Goal: Transaction & Acquisition: Book appointment/travel/reservation

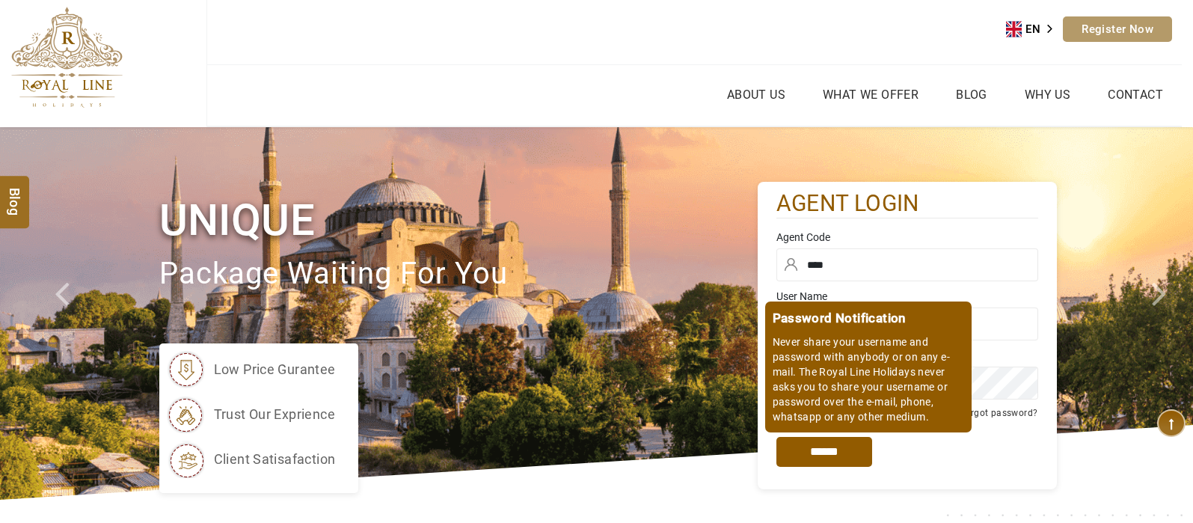
click at [819, 459] on input "*****" at bounding box center [824, 452] width 96 height 30
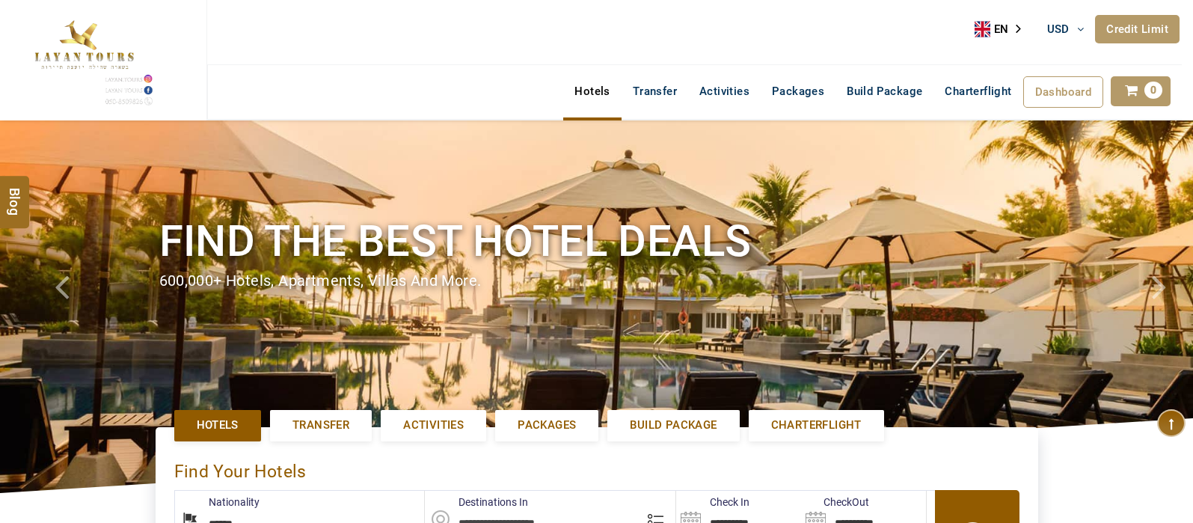
select select "******"
select select "*"
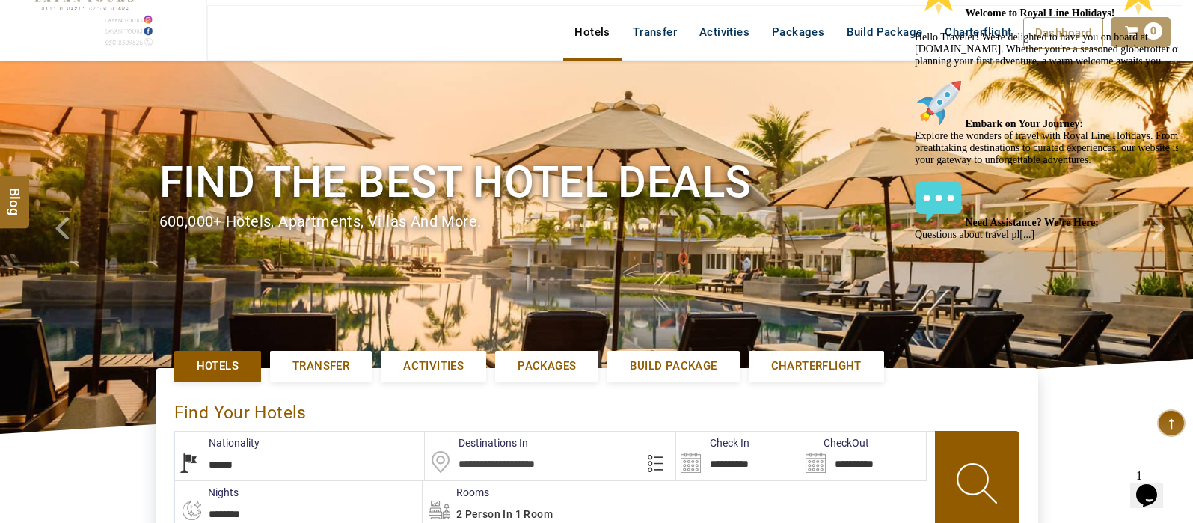
scroll to position [60, 0]
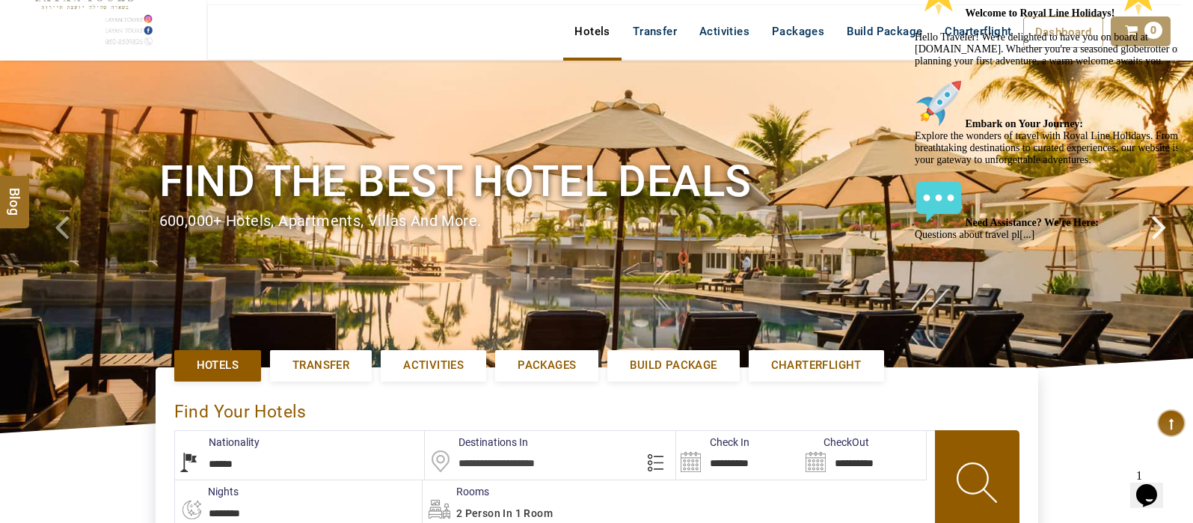
drag, startPoint x: 1195, startPoint y: 76, endPoint x: 1179, endPoint y: 64, distance: 19.7
click at [1179, 64] on link at bounding box center [1163, 247] width 60 height 372
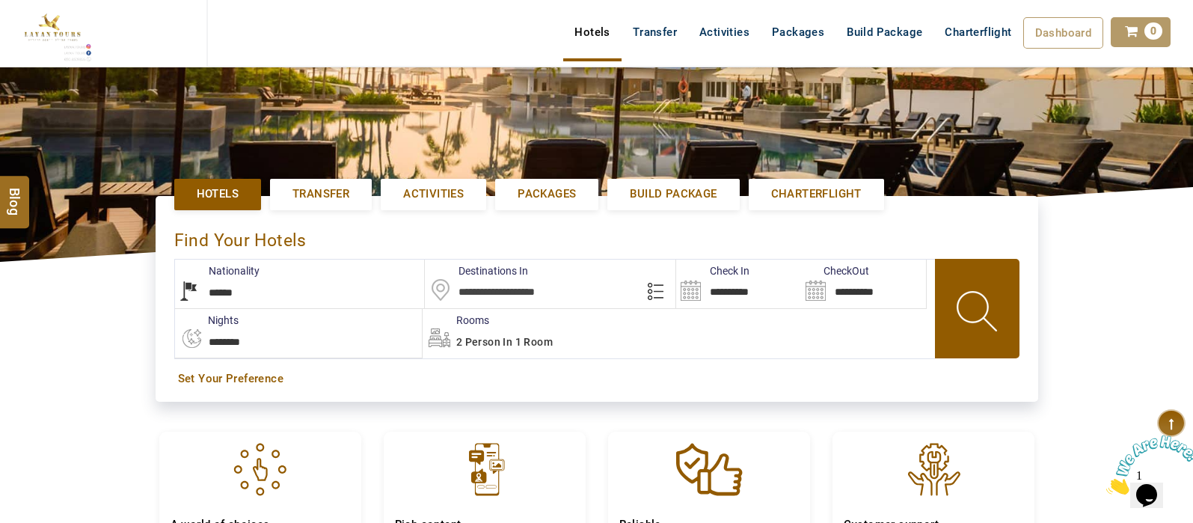
scroll to position [234, 0]
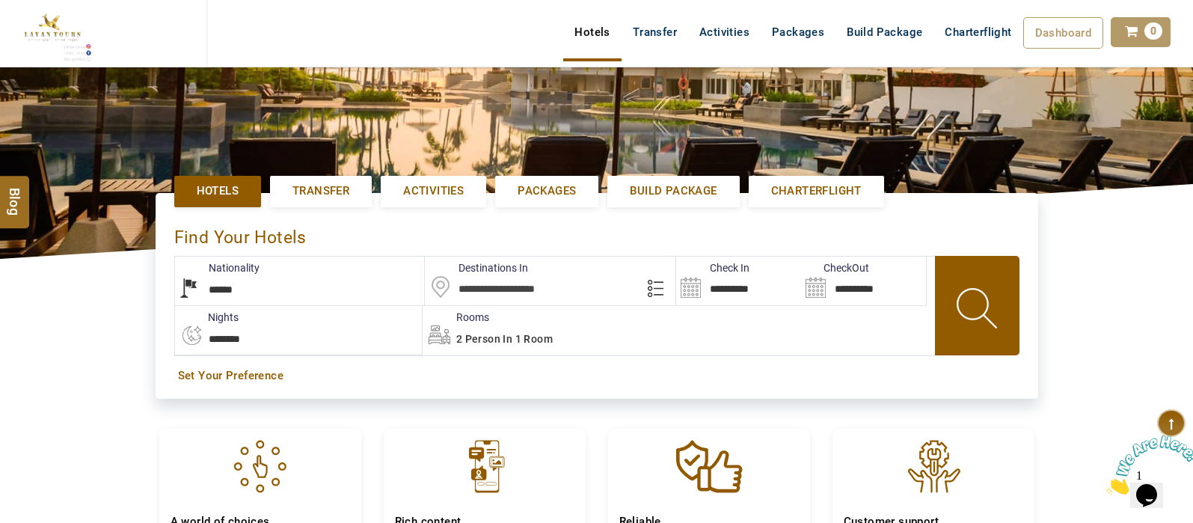
click at [521, 286] on input "text" at bounding box center [550, 281] width 251 height 49
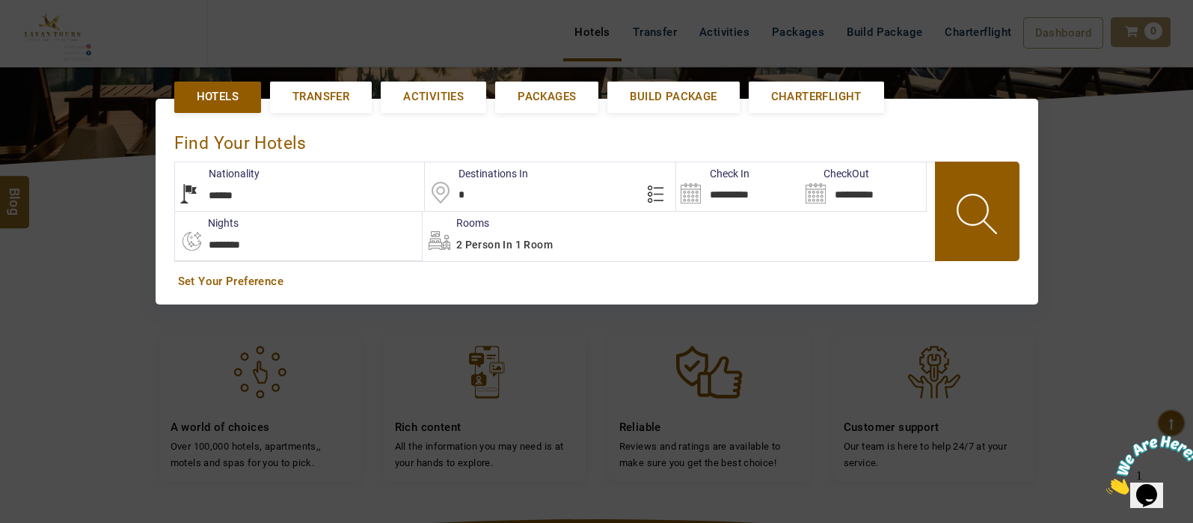
scroll to position [343, 0]
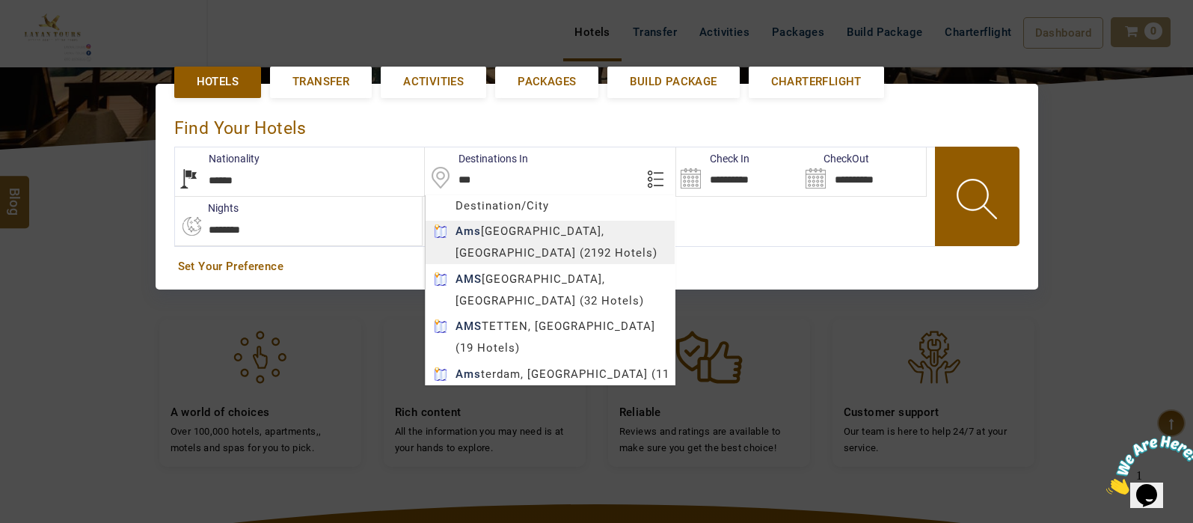
type input "*********"
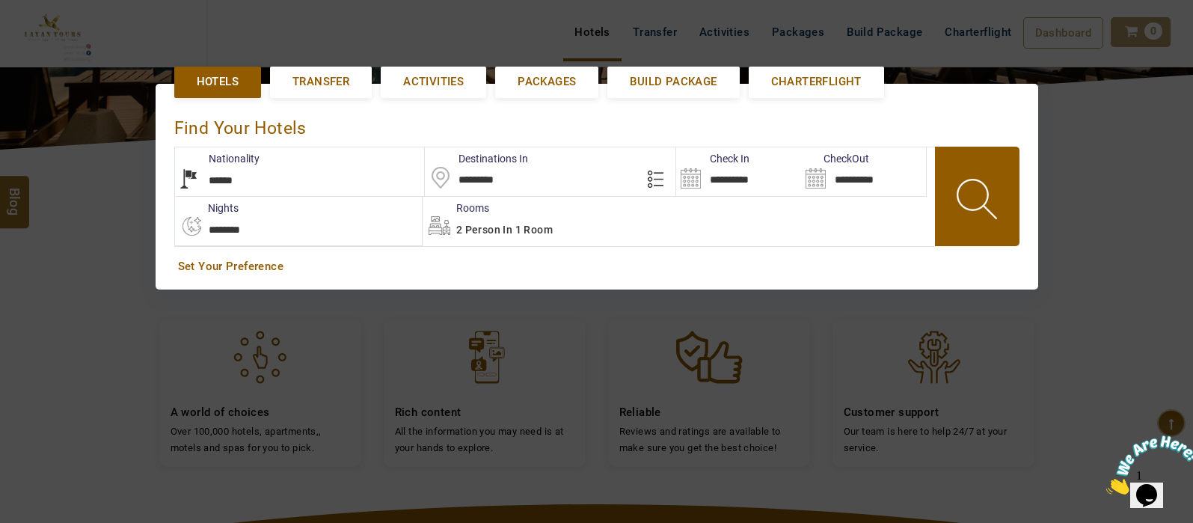
click at [565, 229] on body "SHAHLA BSHARA USD AED AED EUR € USD $ INR ₹ THB ฿ IDR Rp BHD BHD TRY ₺ Credit L…" at bounding box center [596, 276] width 1193 height 1239
click at [693, 182] on input "**********" at bounding box center [738, 171] width 125 height 49
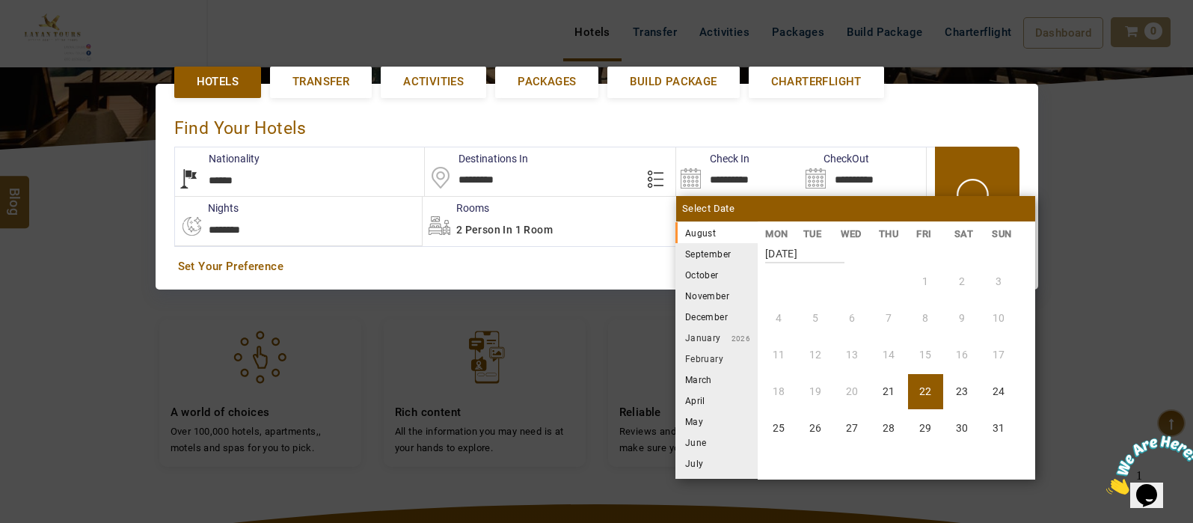
click at [723, 248] on li "September" at bounding box center [716, 253] width 82 height 21
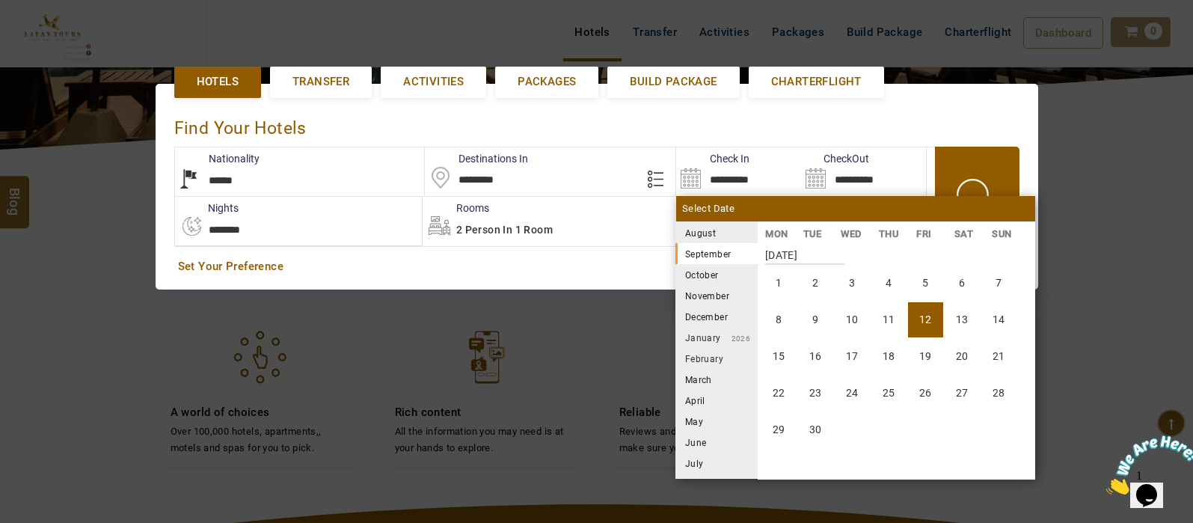
scroll to position [277, 0]
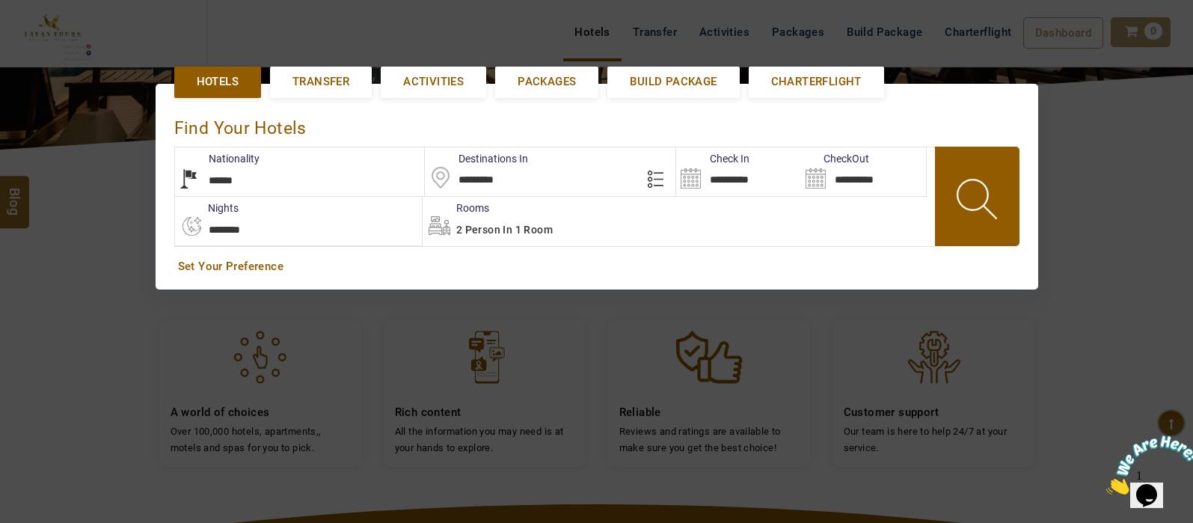
drag, startPoint x: 783, startPoint y: 313, endPoint x: 838, endPoint y: 322, distance: 55.3
drag, startPoint x: 838, startPoint y: 322, endPoint x: 871, endPoint y: 320, distance: 33.7
click at [871, 320] on div at bounding box center [596, 261] width 1193 height 523
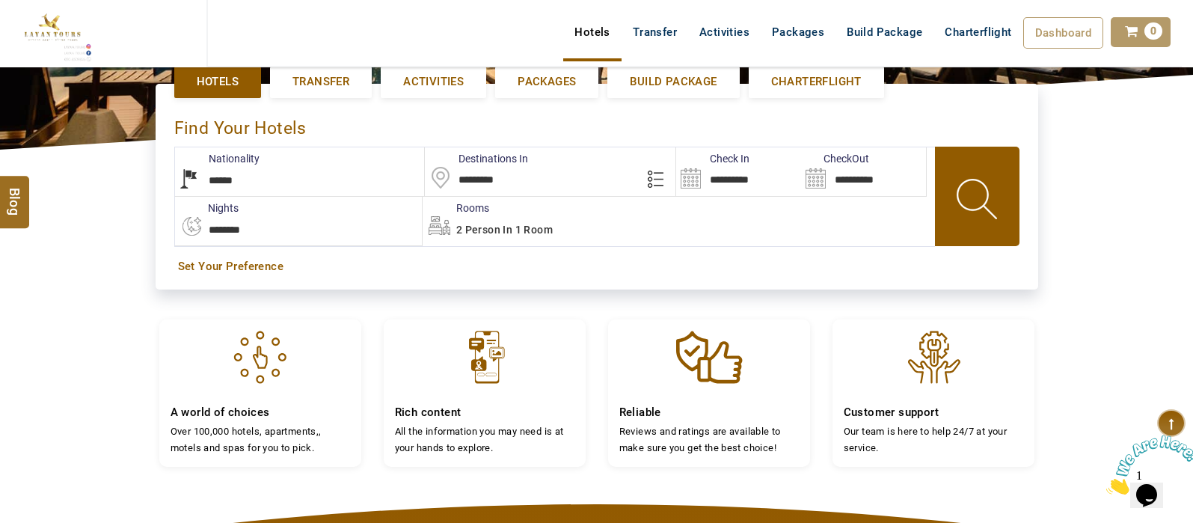
click at [692, 169] on input "**********" at bounding box center [738, 171] width 125 height 49
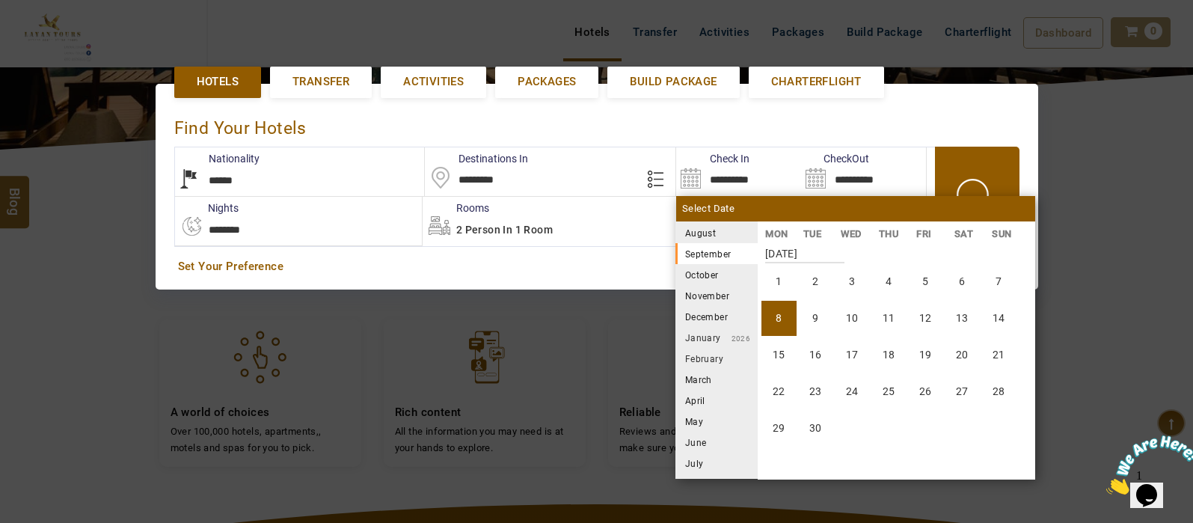
click at [778, 309] on li "8" at bounding box center [778, 318] width 35 height 35
type input "**********"
select select "*"
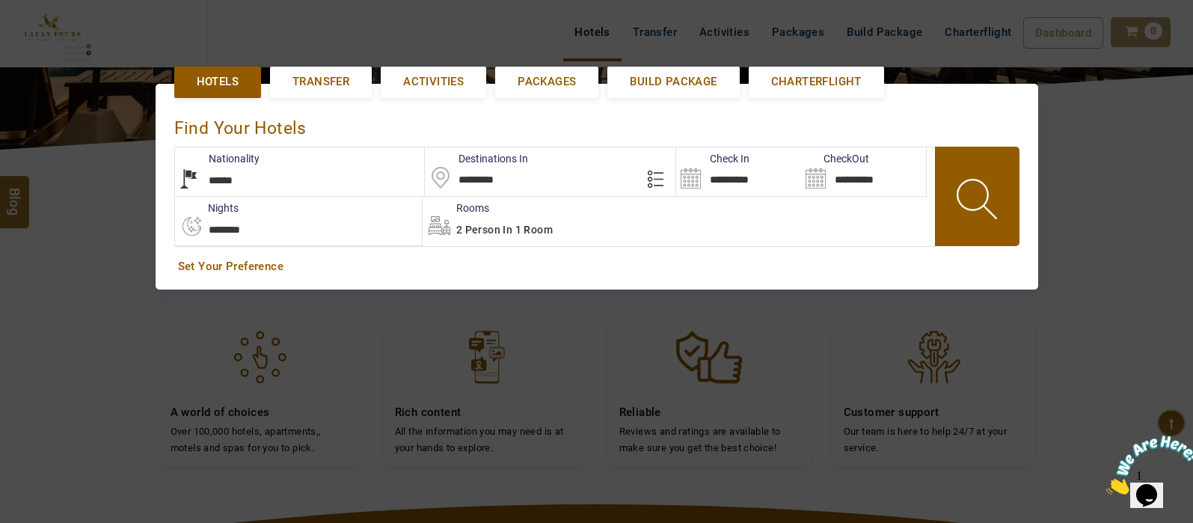
drag, startPoint x: 804, startPoint y: 321, endPoint x: 841, endPoint y: 319, distance: 36.7
click at [841, 319] on div at bounding box center [596, 261] width 1193 height 523
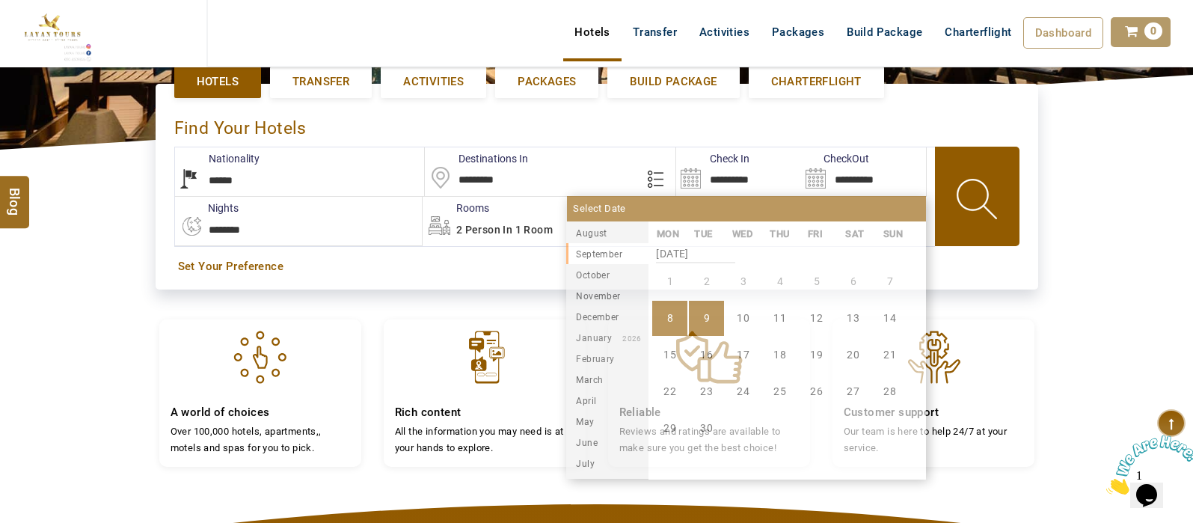
click at [821, 167] on input "**********" at bounding box center [863, 171] width 125 height 49
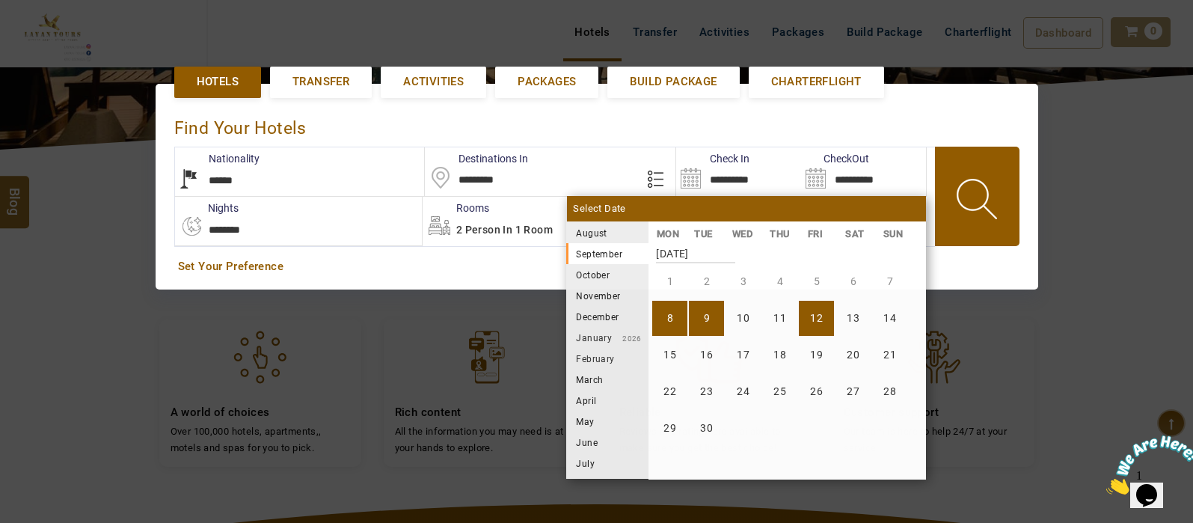
click at [818, 324] on li "12" at bounding box center [816, 318] width 35 height 35
type input "**********"
select select "*"
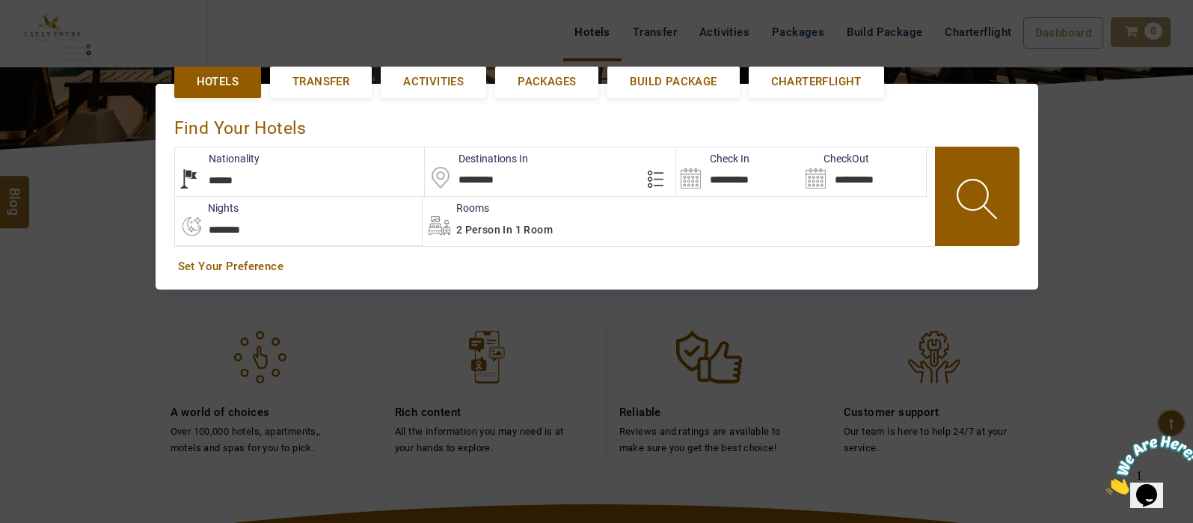
click at [548, 231] on span "2 Person in 1 Room" at bounding box center [504, 230] width 96 height 12
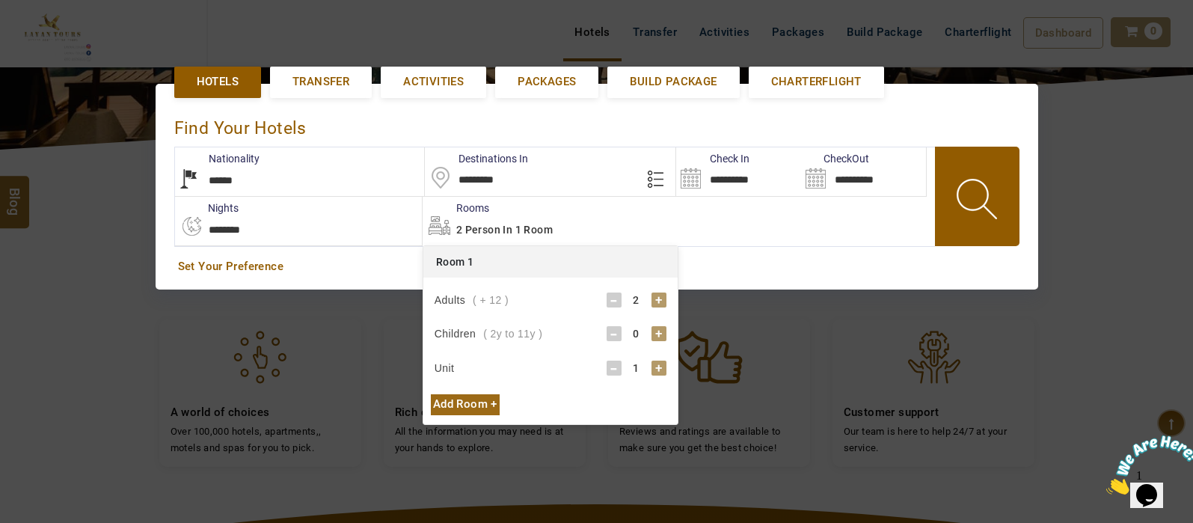
click at [661, 298] on div "+" at bounding box center [658, 299] width 15 height 15
click at [615, 294] on div "-" at bounding box center [614, 299] width 15 height 15
click at [487, 401] on div "Add Room +" at bounding box center [465, 404] width 69 height 20
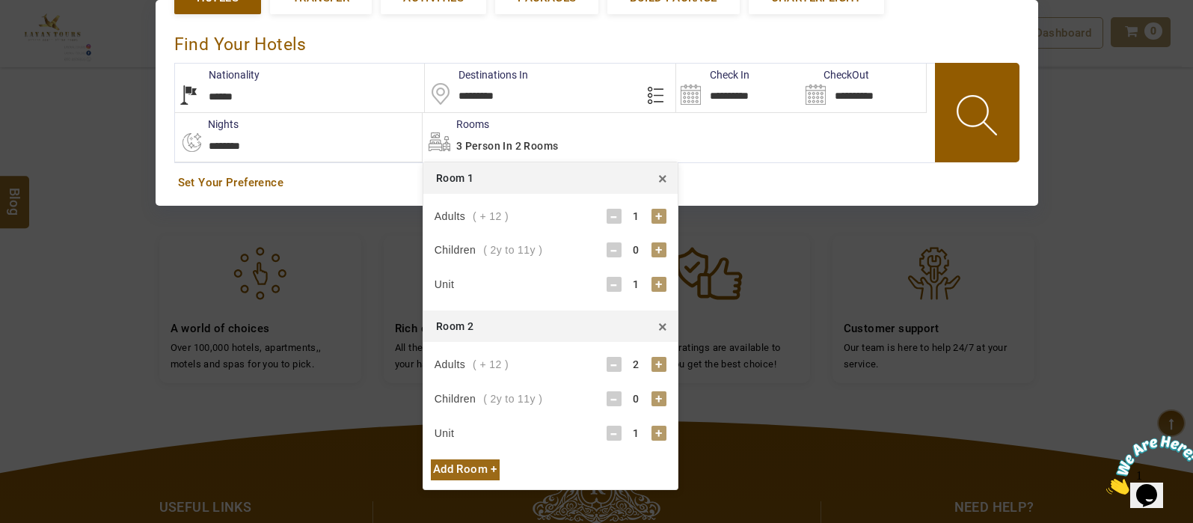
scroll to position [466, 0]
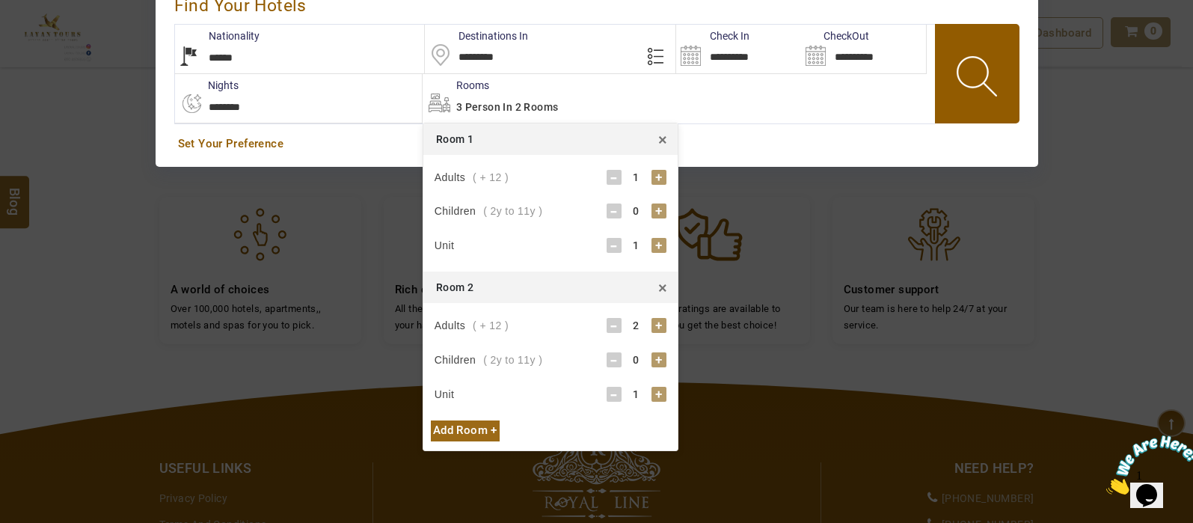
click at [612, 323] on div "-" at bounding box center [614, 325] width 15 height 15
click at [482, 429] on div "Add Room +" at bounding box center [465, 430] width 69 height 20
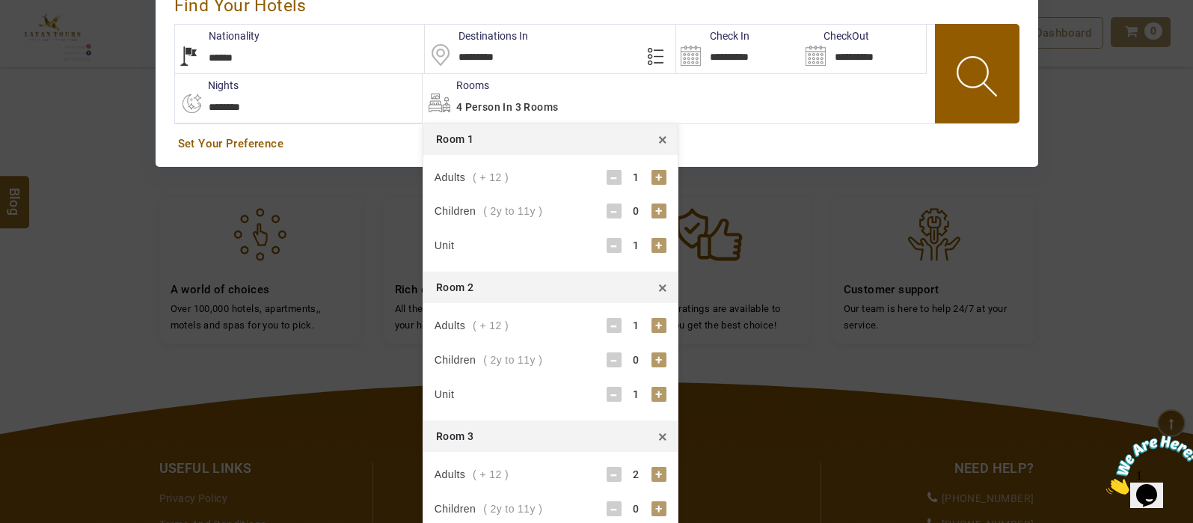
click at [617, 469] on div "-" at bounding box center [614, 474] width 15 height 15
click at [991, 76] on span at bounding box center [978, 79] width 67 height 74
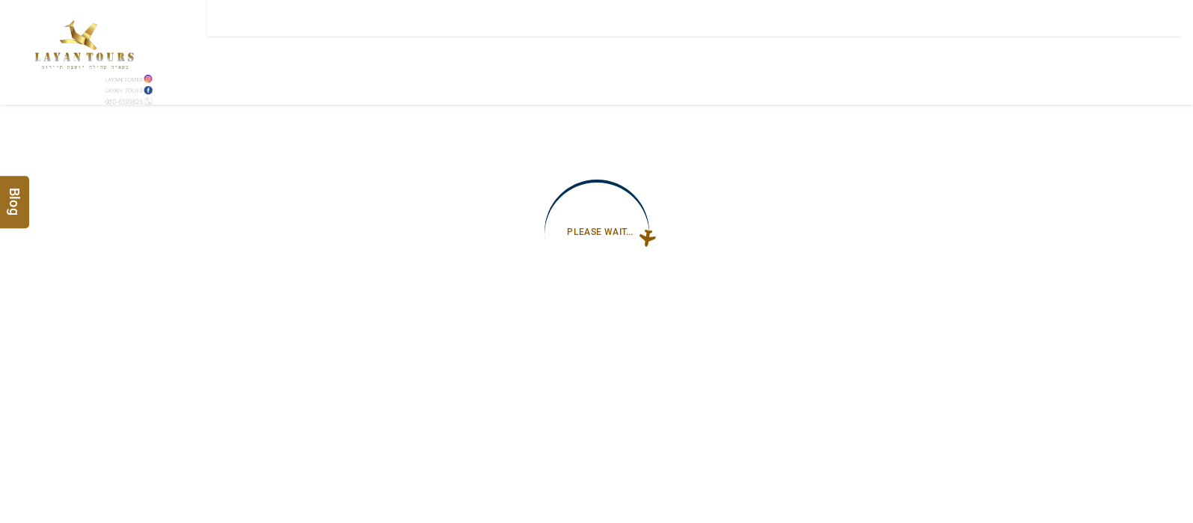
type input "**********"
select select "*"
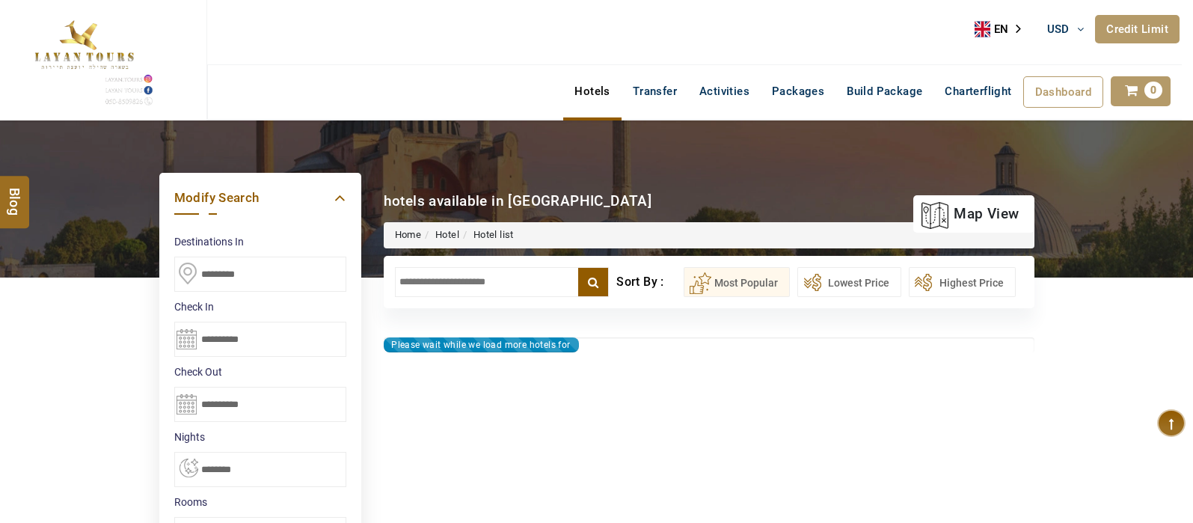
type input "**********"
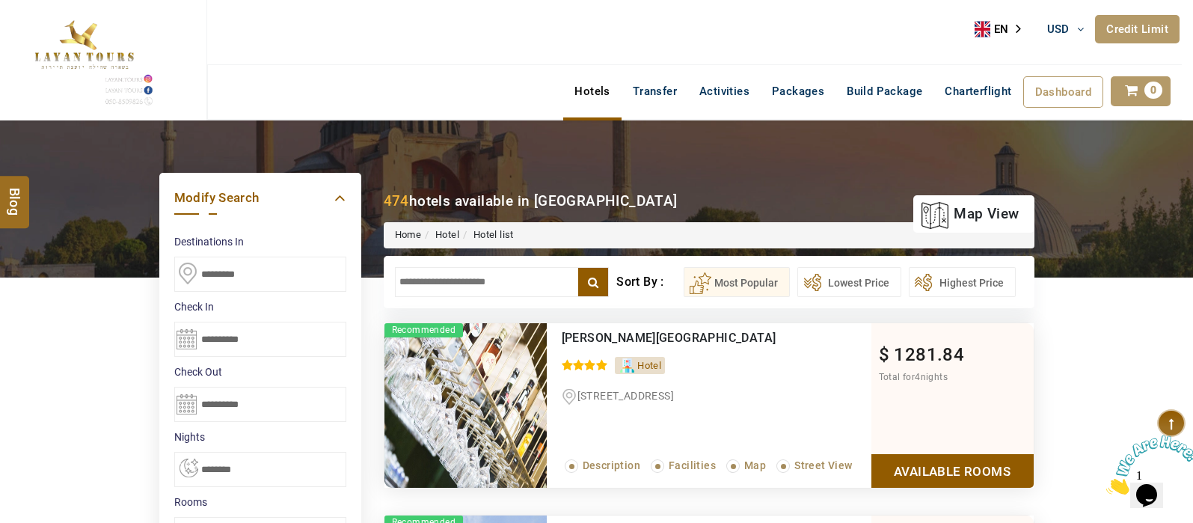
scroll to position [1, 0]
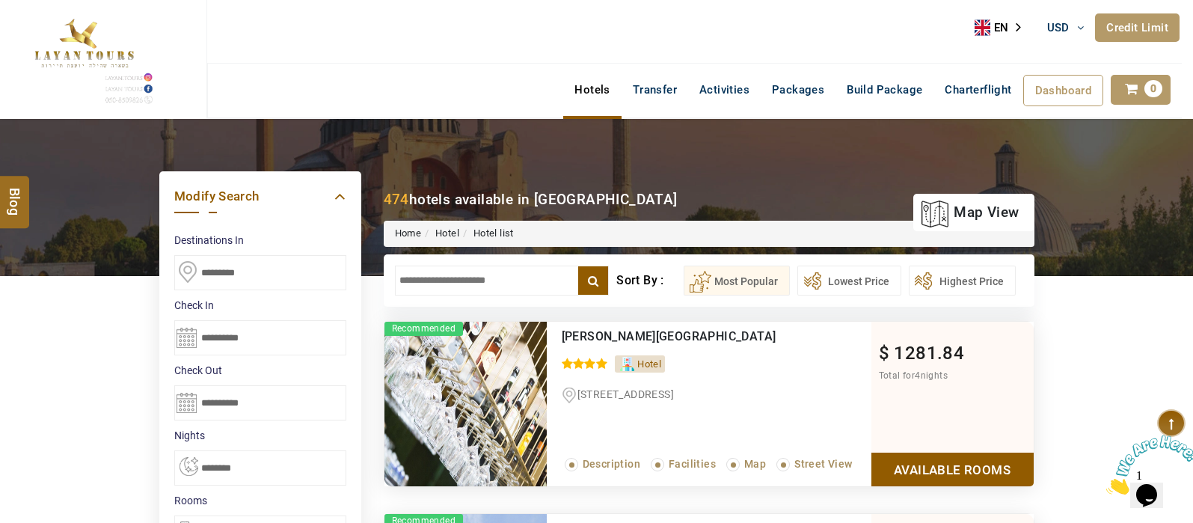
click at [435, 282] on input "text" at bounding box center [502, 281] width 215 height 30
click at [438, 277] on input "text" at bounding box center [502, 281] width 215 height 30
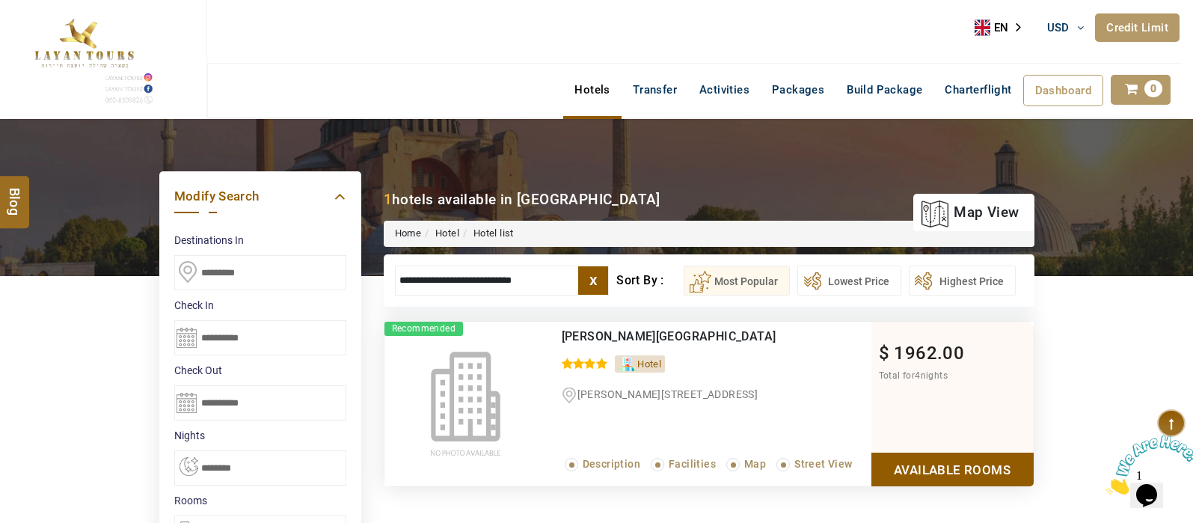
type input "**********"
click at [975, 474] on link "Available Rooms" at bounding box center [952, 470] width 162 height 34
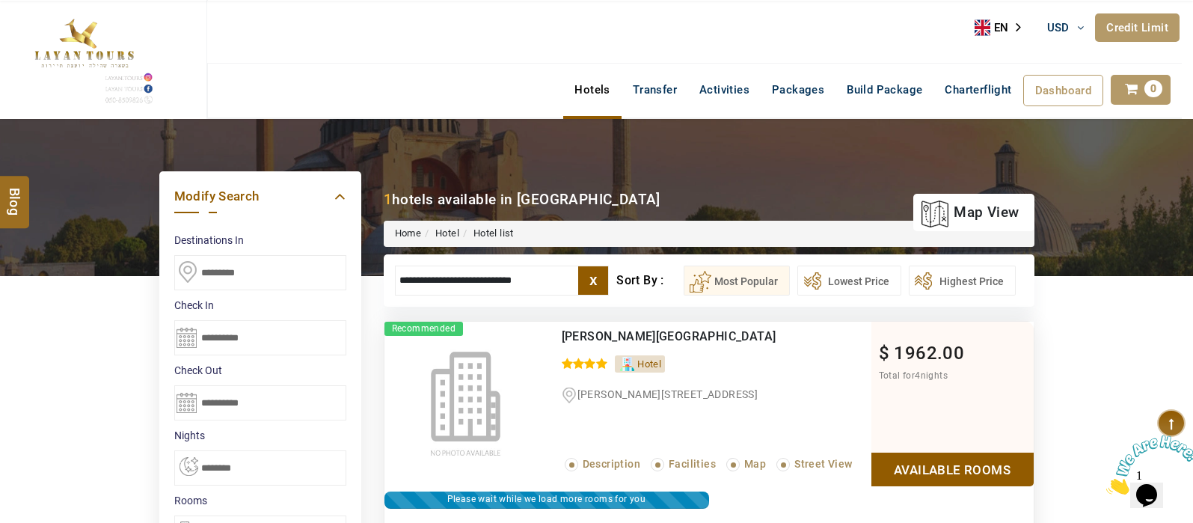
scroll to position [284, 0]
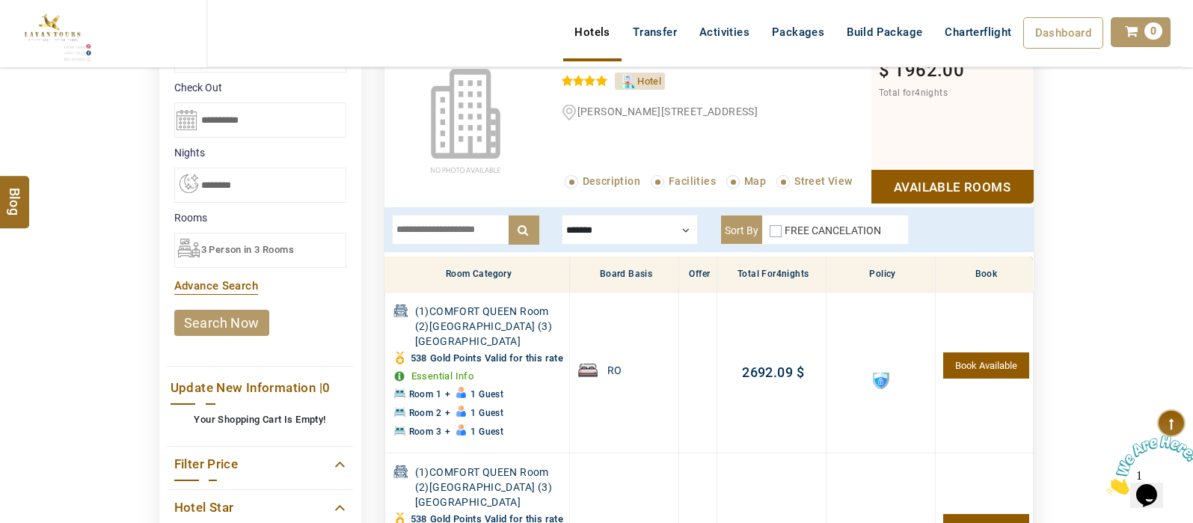
click at [680, 229] on div at bounding box center [630, 230] width 136 height 30
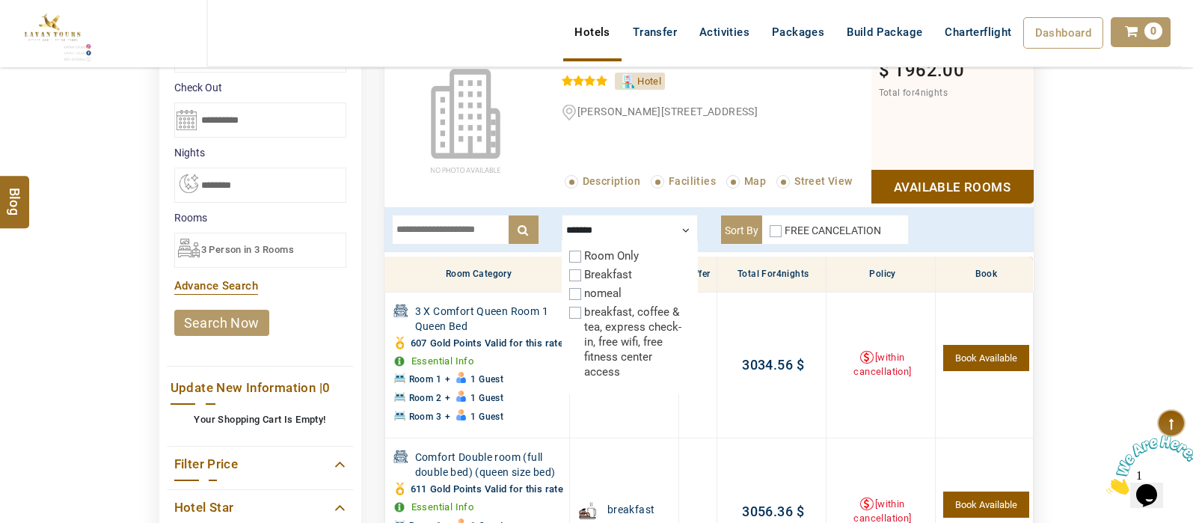
click at [682, 227] on div at bounding box center [630, 230] width 136 height 30
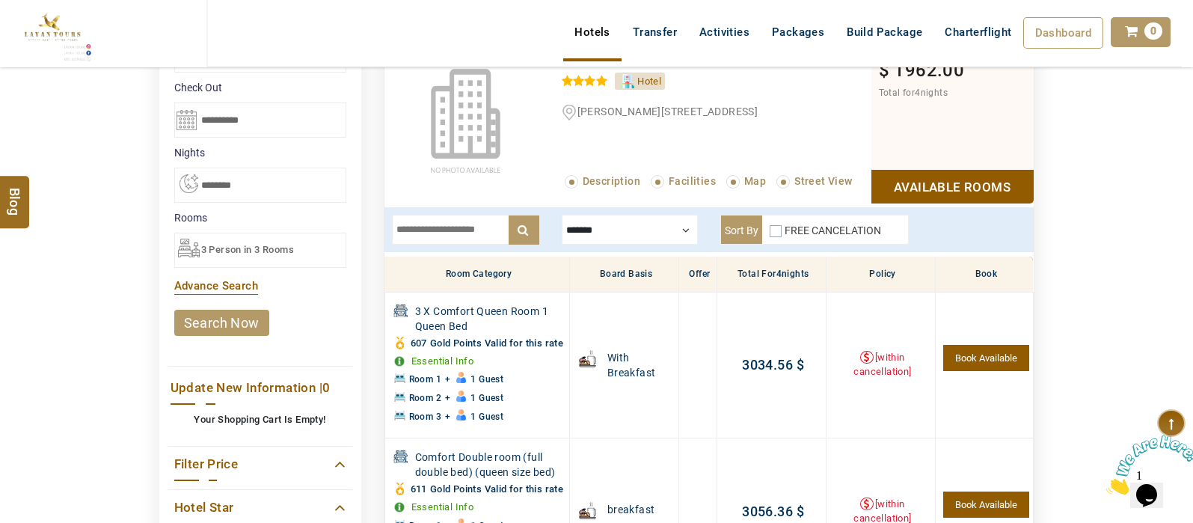
click at [682, 227] on div at bounding box center [630, 230] width 136 height 30
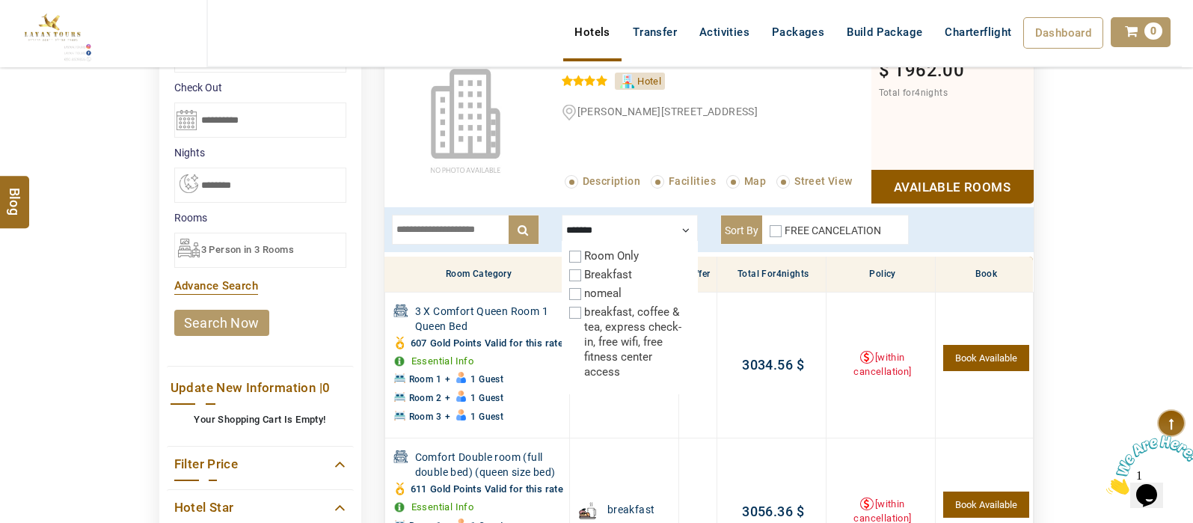
click at [780, 230] on div "FREE CANCELATION" at bounding box center [825, 233] width 111 height 21
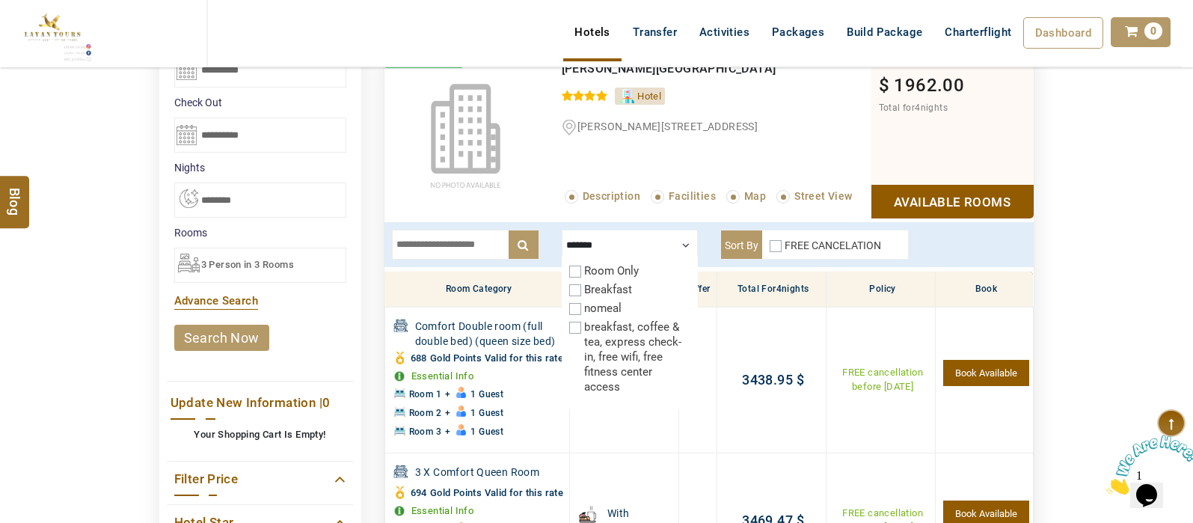
scroll to position [285, 0]
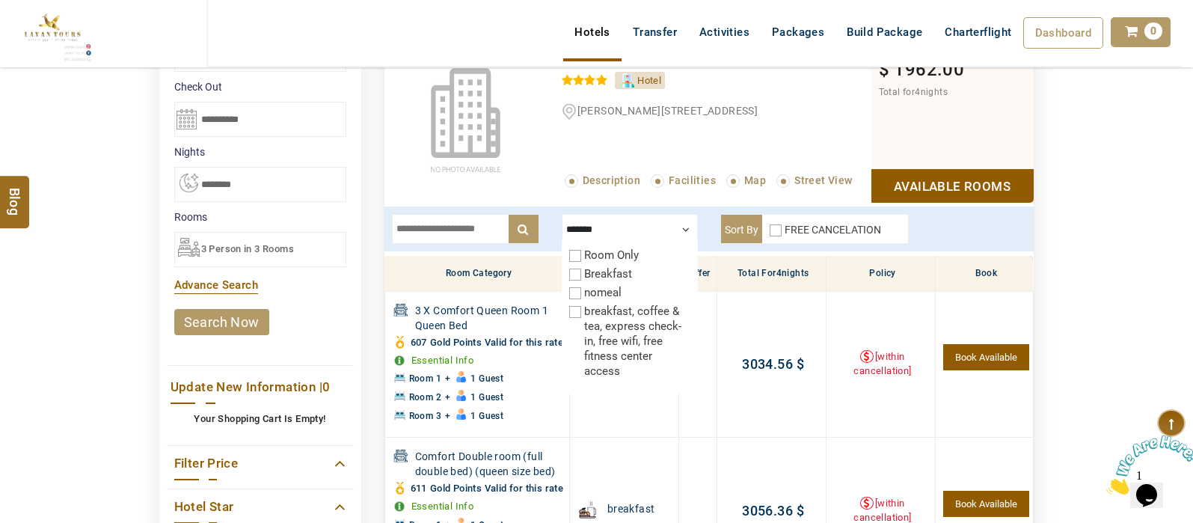
click at [679, 224] on div at bounding box center [630, 229] width 136 height 30
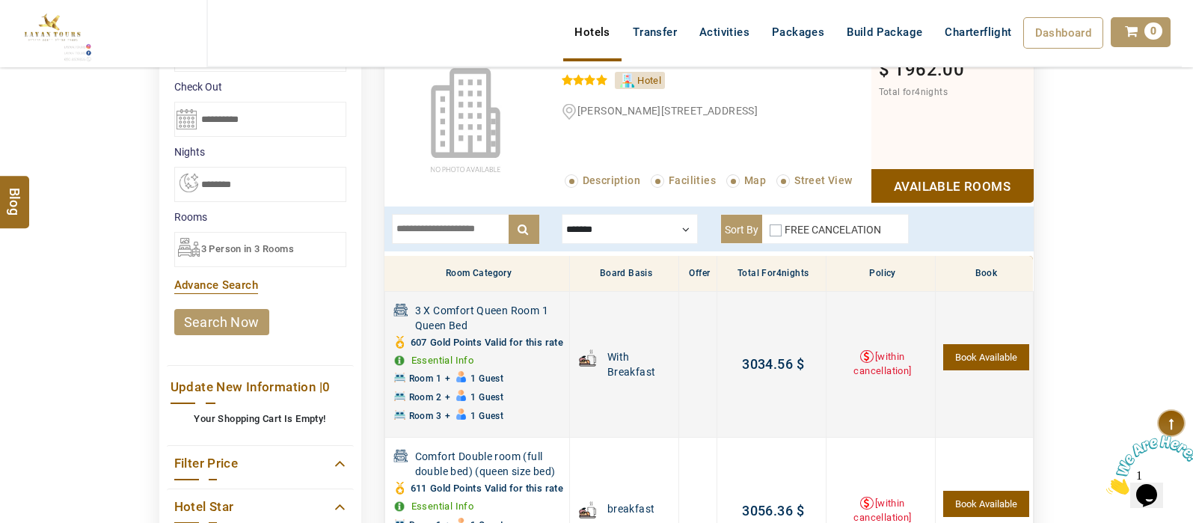
click at [994, 368] on link "Book Available" at bounding box center [985, 357] width 85 height 26
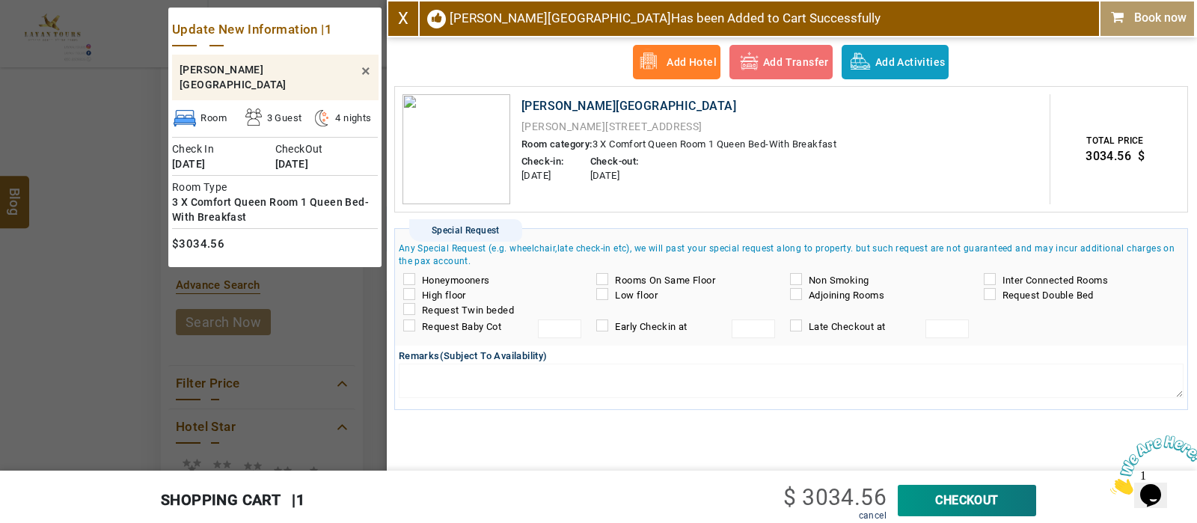
click at [408, 25] on link "X" at bounding box center [403, 18] width 10 height 19
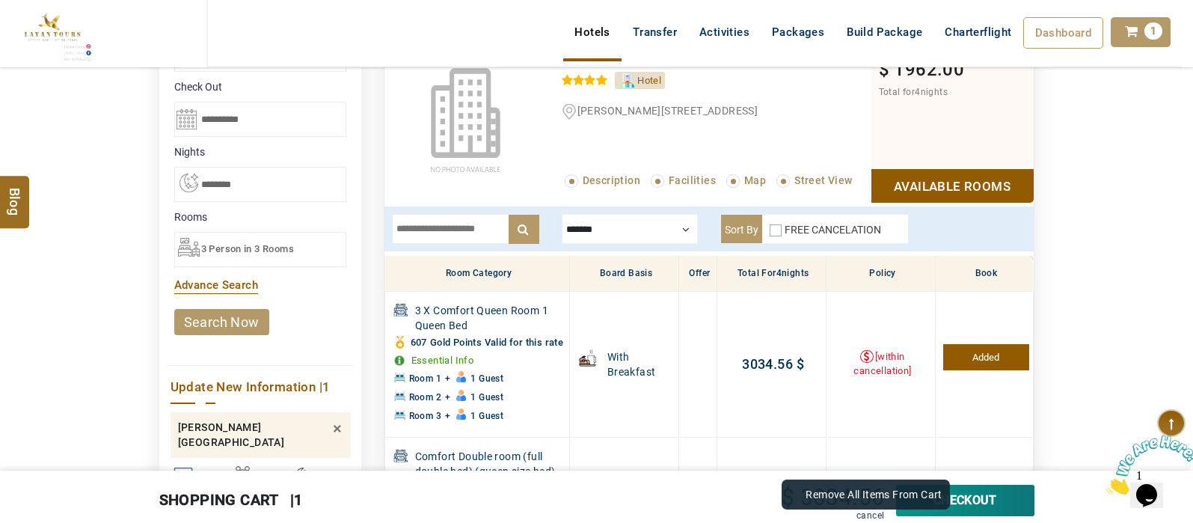
click at [871, 518] on link "cancel" at bounding box center [870, 515] width 28 height 10
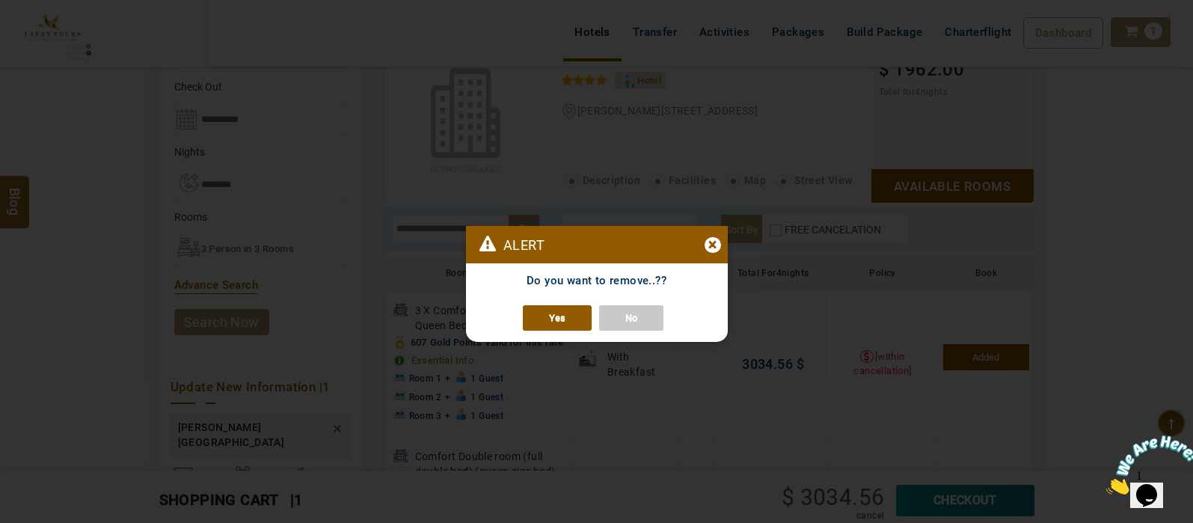
click at [573, 312] on link "Yes" at bounding box center [557, 317] width 69 height 25
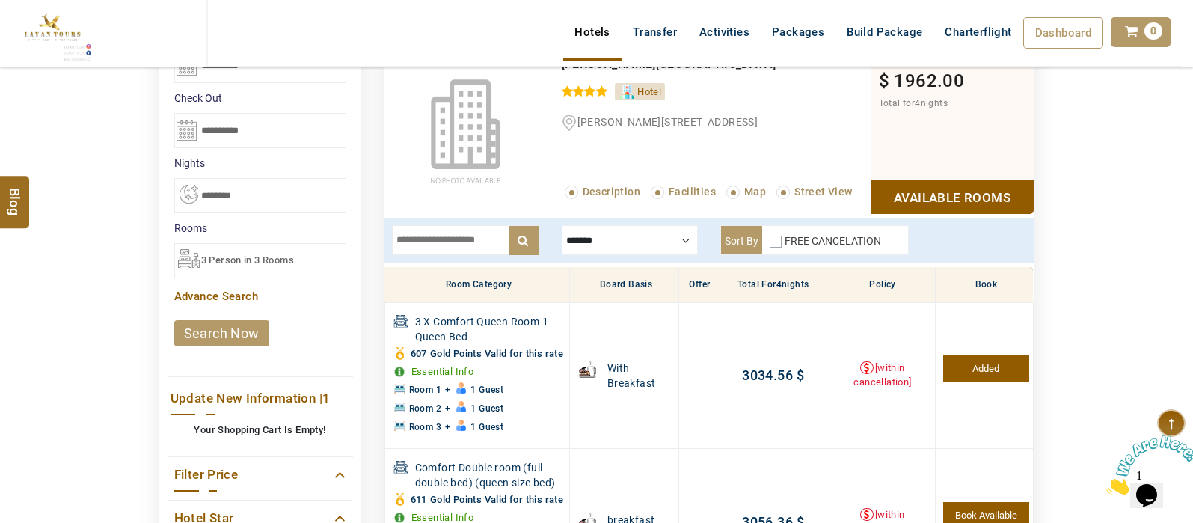
scroll to position [206, 0]
